Goal: Navigation & Orientation: Find specific page/section

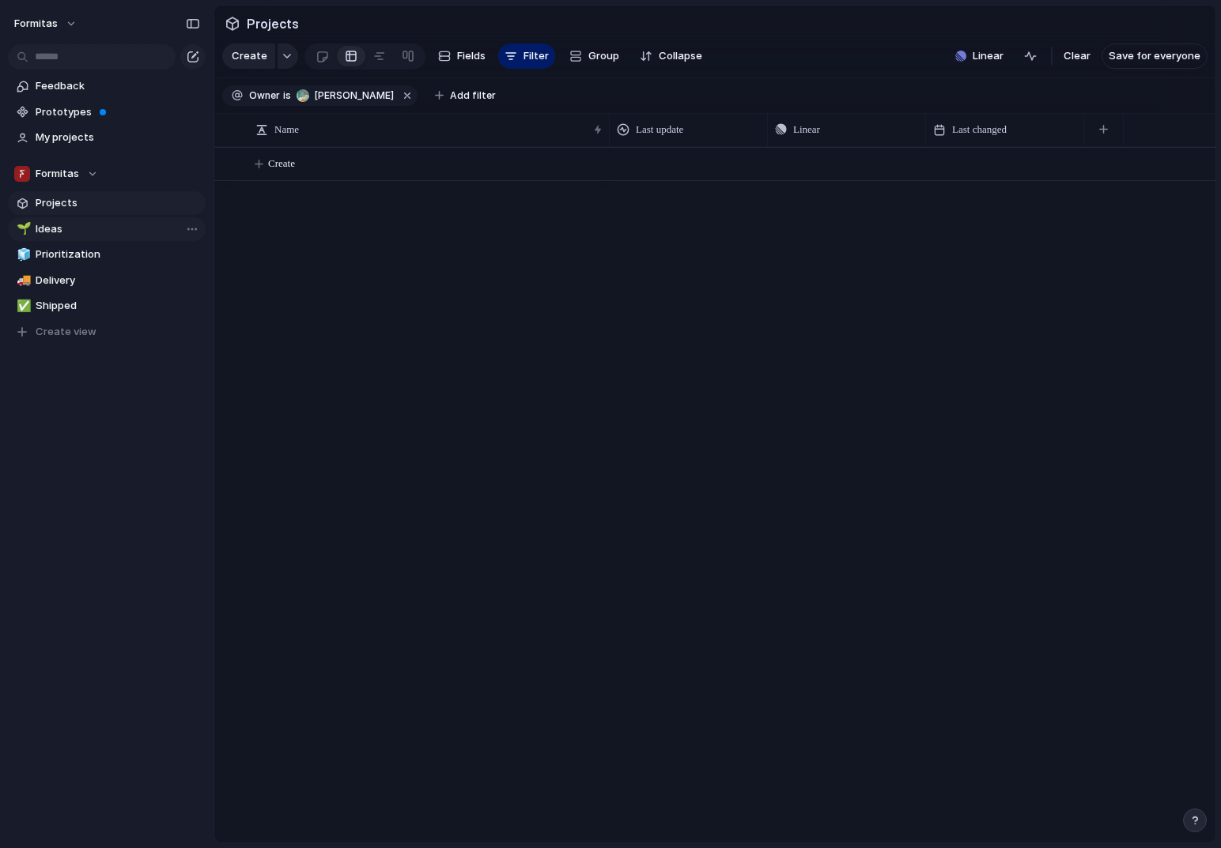
click at [96, 234] on span "Ideas" at bounding box center [118, 229] width 164 height 16
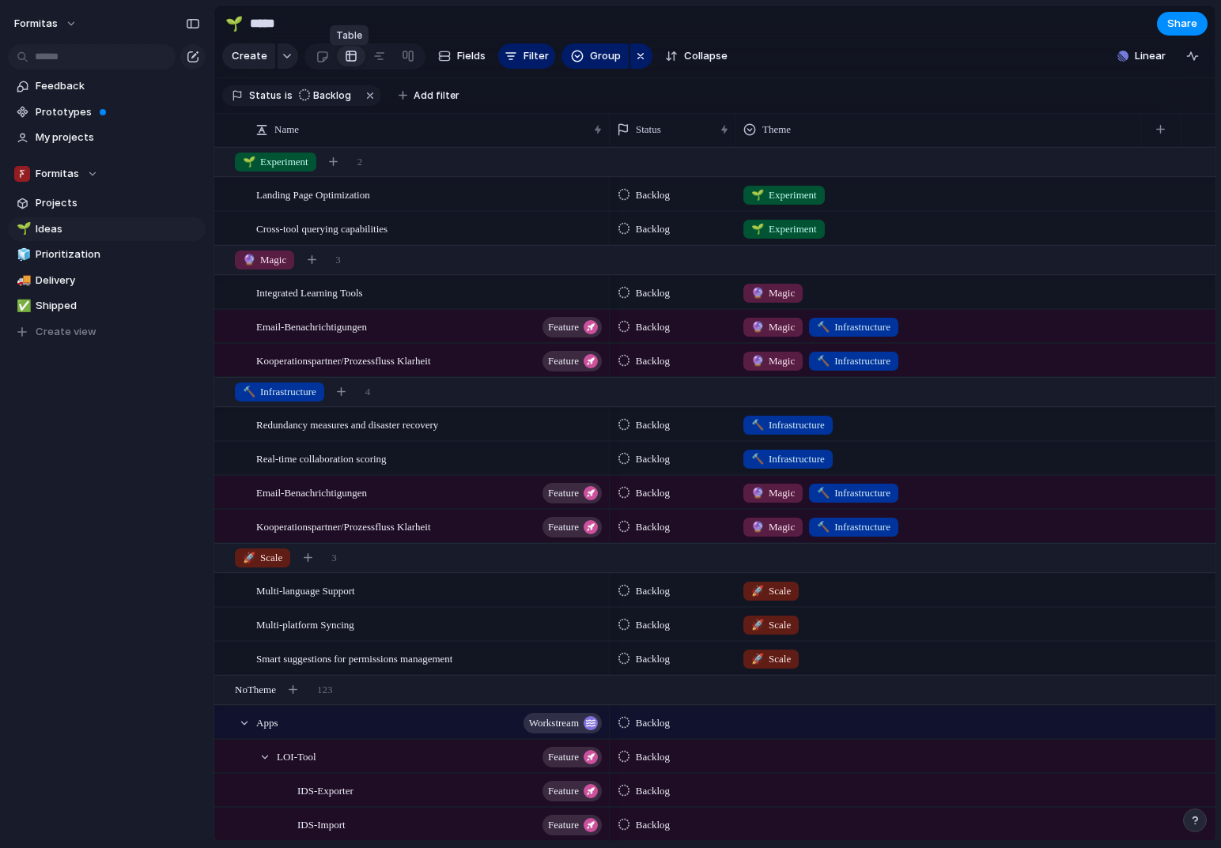
click at [360, 69] on div at bounding box center [351, 55] width 28 height 25
click at [368, 69] on link at bounding box center [379, 55] width 28 height 25
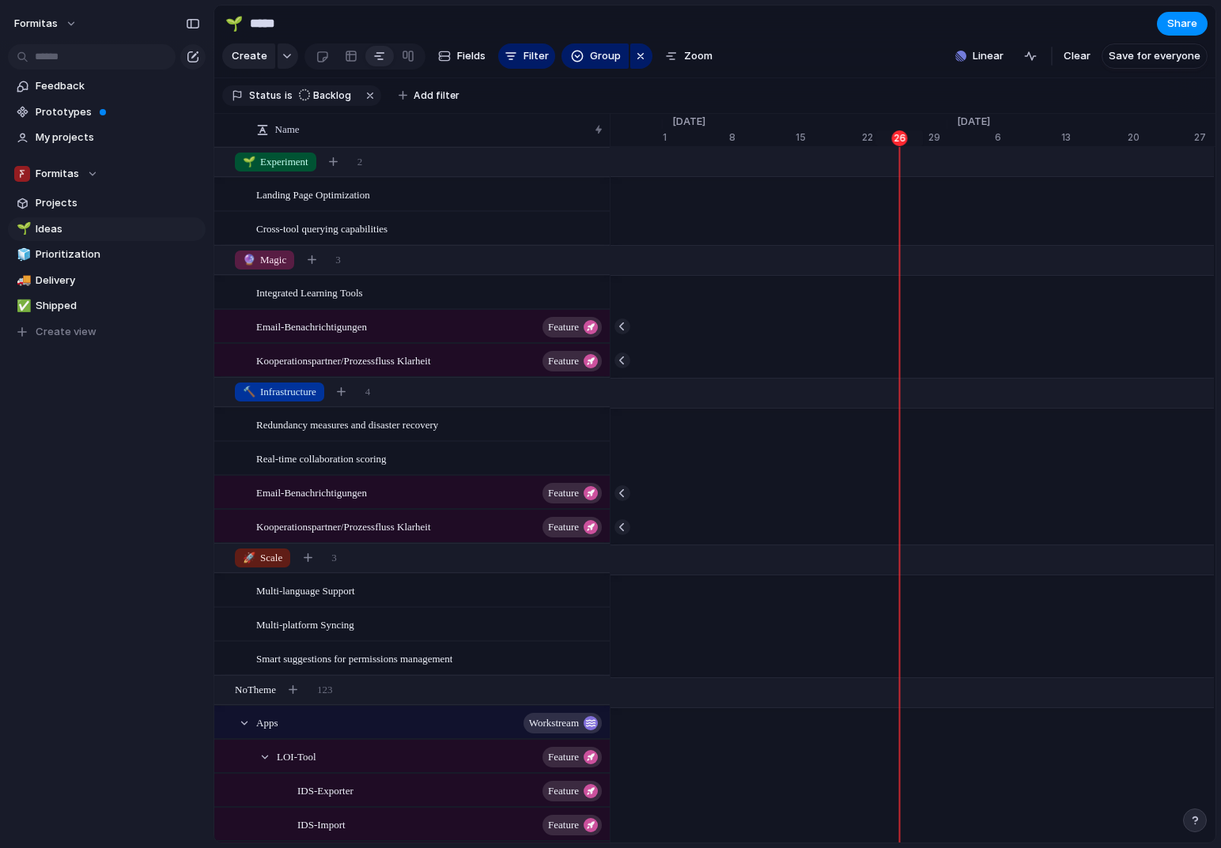
scroll to position [0, 10345]
click at [69, 111] on span "Prototypes" at bounding box center [118, 112] width 164 height 16
